Goal: Task Accomplishment & Management: Complete application form

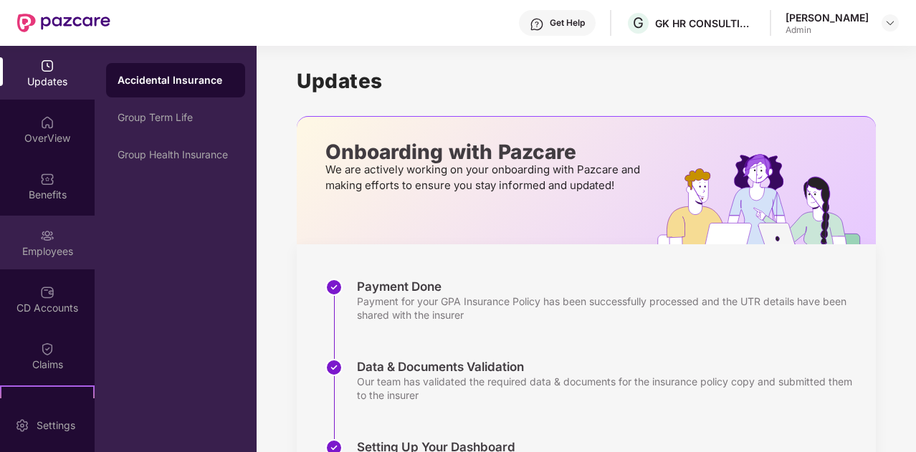
click at [49, 239] on img at bounding box center [47, 236] width 14 height 14
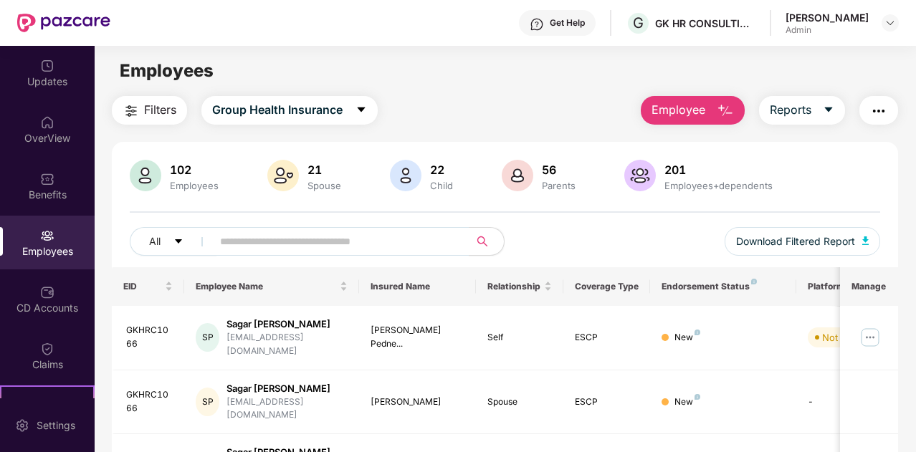
click at [695, 117] on span "Employee" at bounding box center [678, 110] width 54 height 18
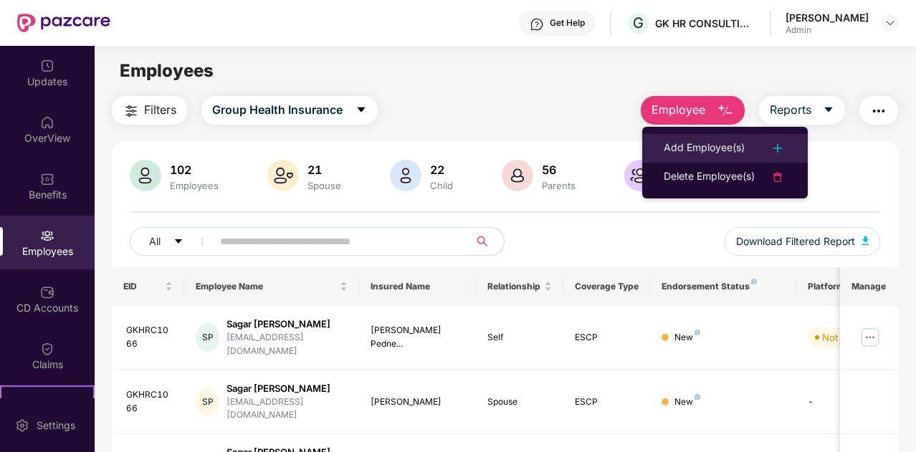
click at [697, 148] on div "Add Employee(s)" at bounding box center [704, 148] width 81 height 17
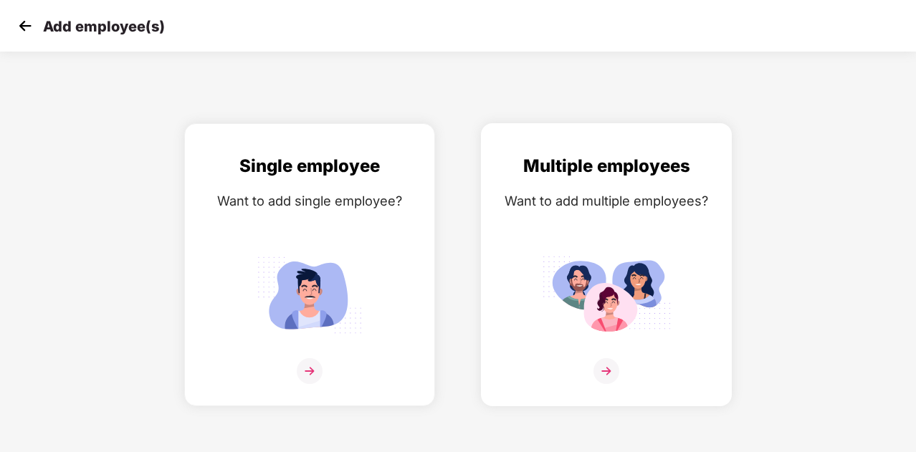
click at [629, 262] on img at bounding box center [606, 295] width 129 height 90
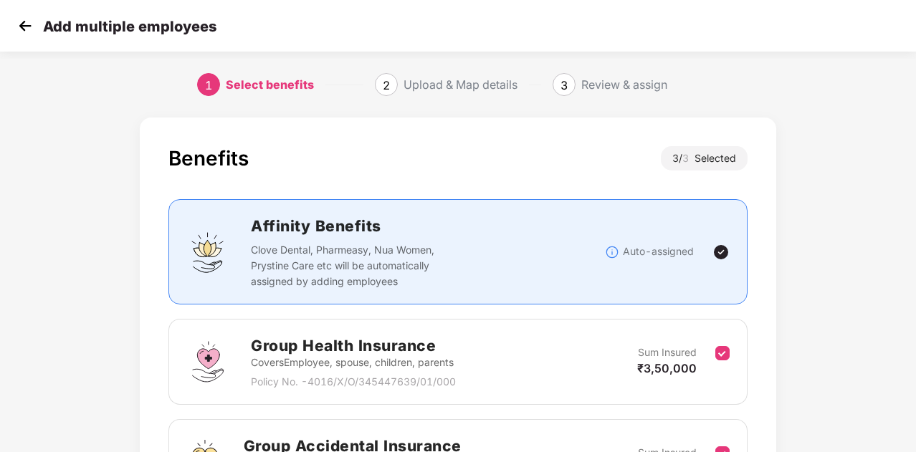
scroll to position [0, 1]
drag, startPoint x: 914, startPoint y: 158, endPoint x: 917, endPoint y: 196, distance: 38.0
click at [915, 196] on html "Add multiple employees 1 Select benefits 2 Upload & Map details 3 Review & assi…" at bounding box center [458, 226] width 916 height 452
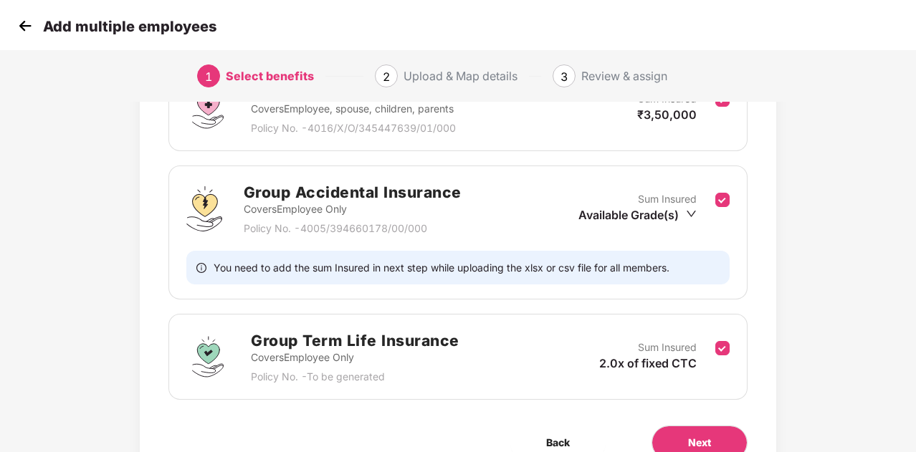
scroll to position [255, 1]
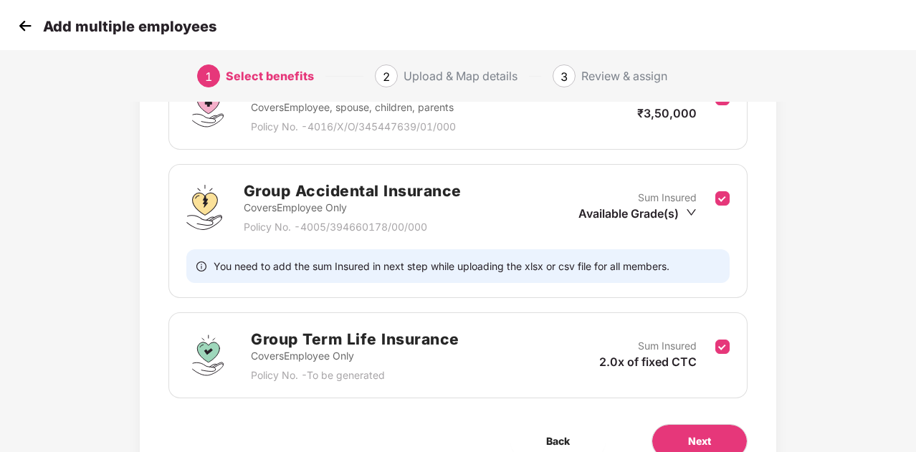
click at [712, 345] on div "Sum Insured 2.0x of fixed CTC" at bounding box center [657, 355] width 116 height 35
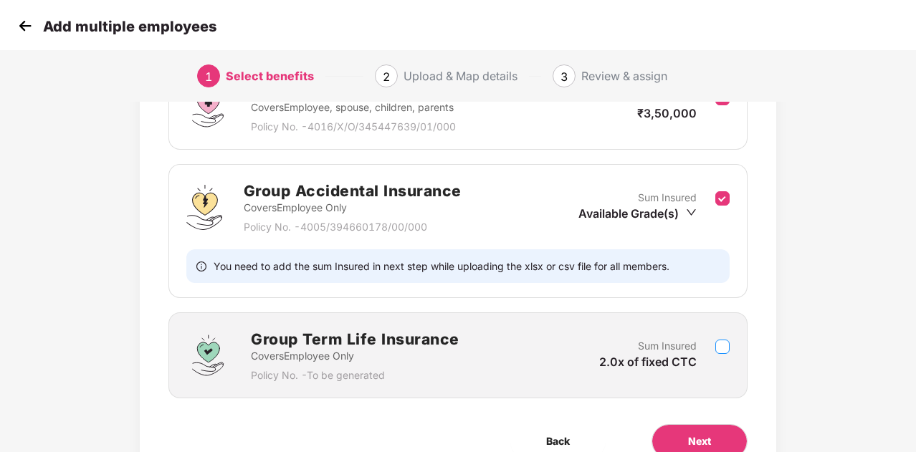
scroll to position [324, 1]
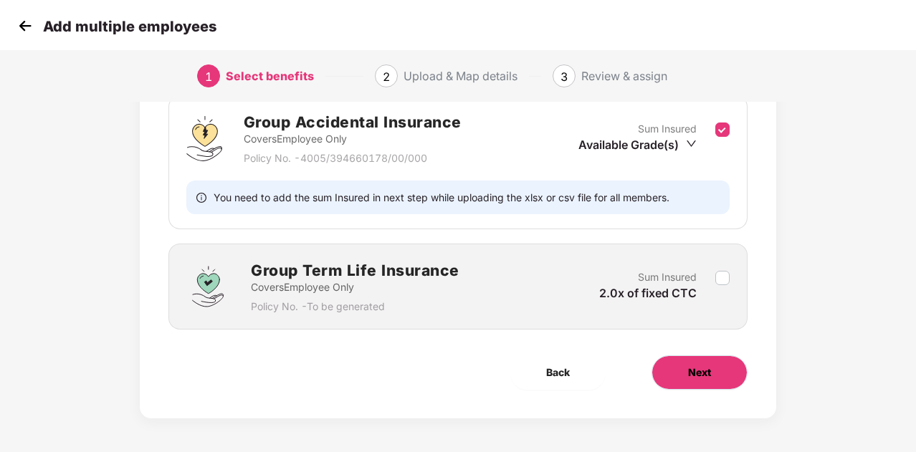
click at [708, 372] on span "Next" at bounding box center [699, 373] width 23 height 16
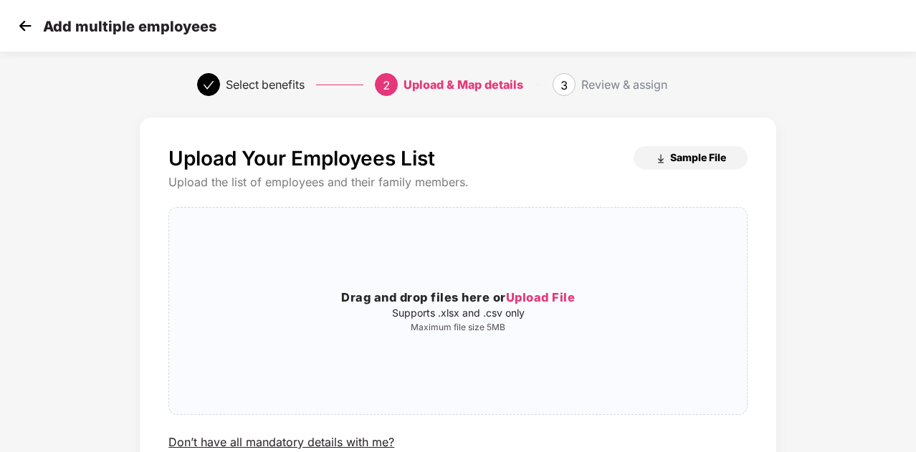
click at [683, 154] on span "Sample File" at bounding box center [698, 157] width 56 height 14
